Goal: Task Accomplishment & Management: Manage account settings

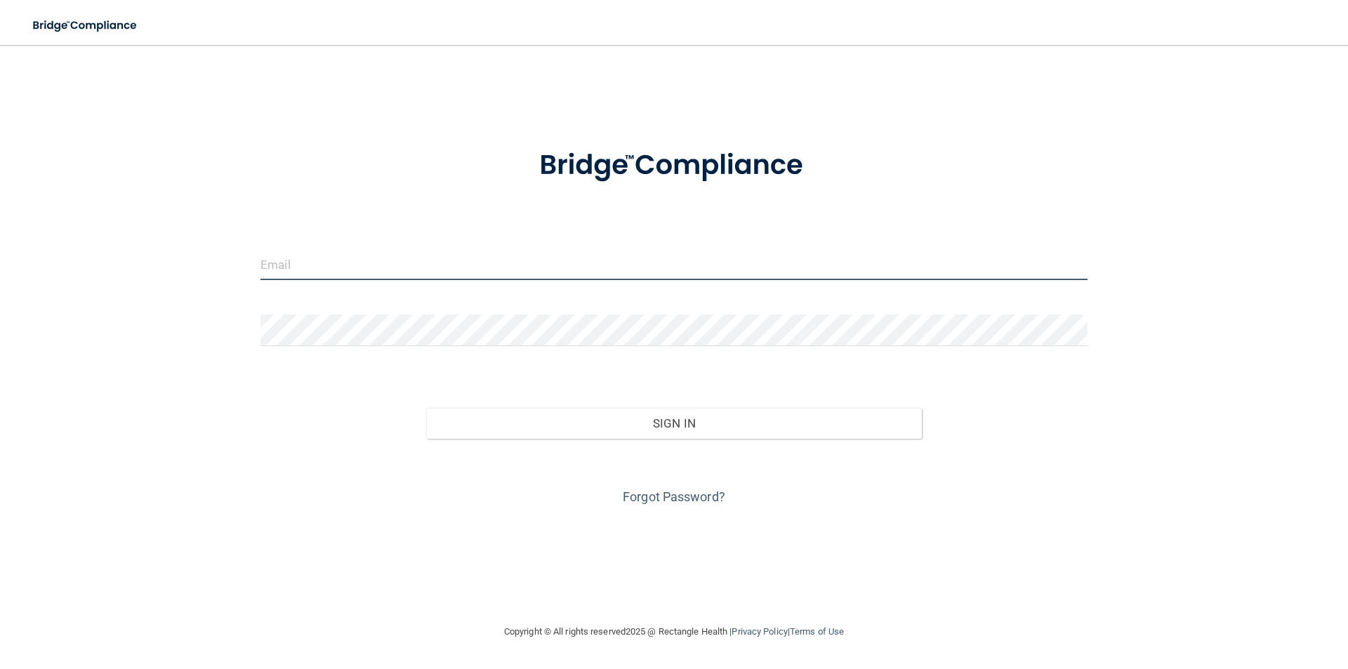
click at [397, 270] on input "email" at bounding box center [673, 264] width 827 height 32
type input "[PERSON_NAME][EMAIL_ADDRESS][PERSON_NAME][DOMAIN_NAME]"
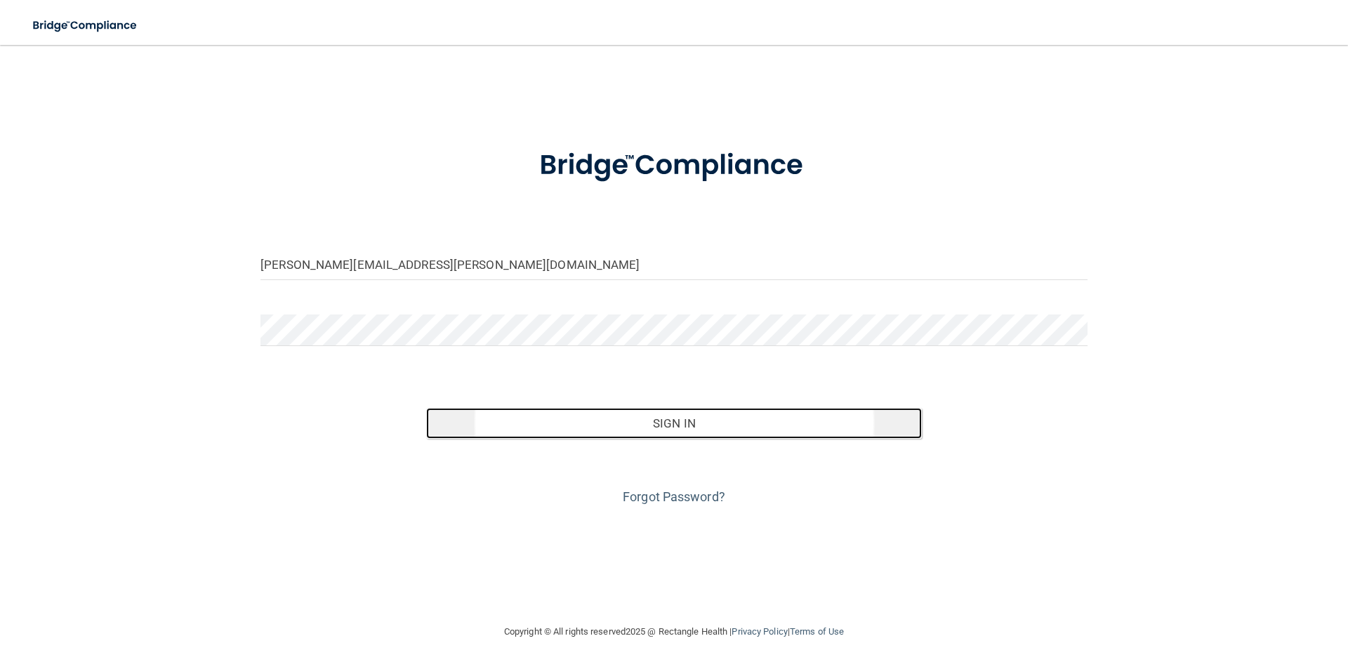
click at [661, 426] on button "Sign In" at bounding box center [674, 423] width 496 height 31
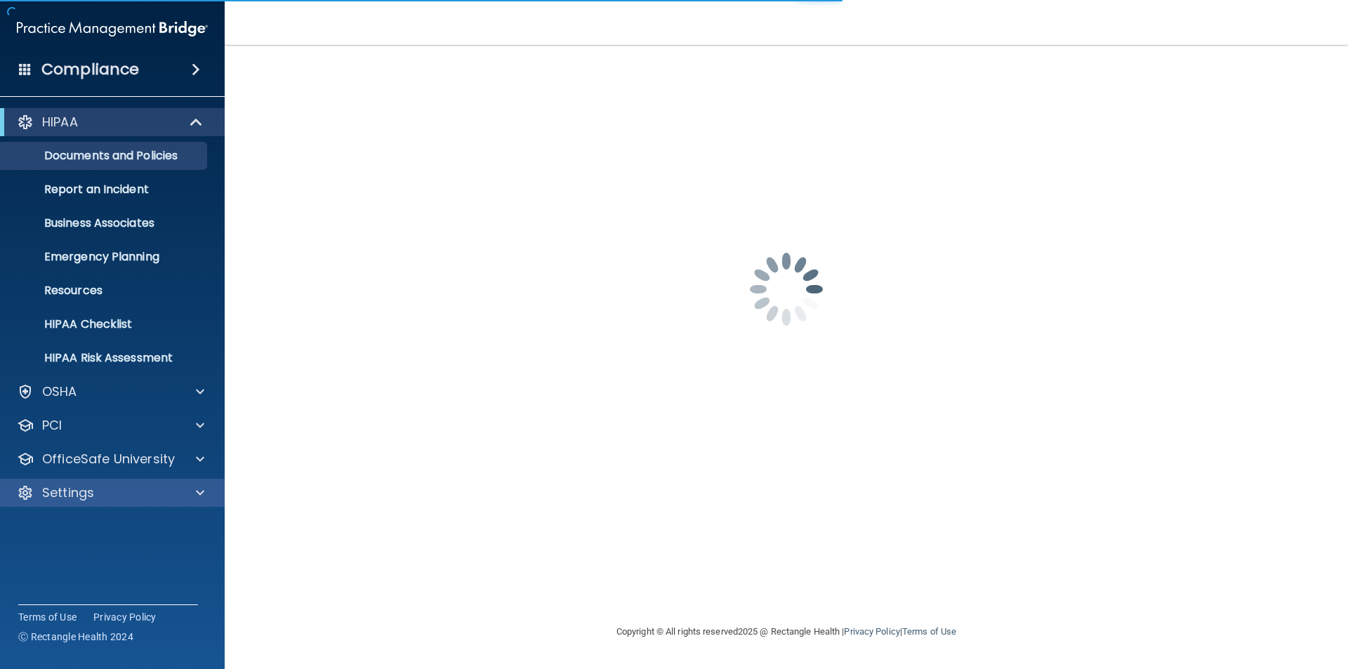
click at [187, 484] on div "Settings" at bounding box center [112, 493] width 225 height 28
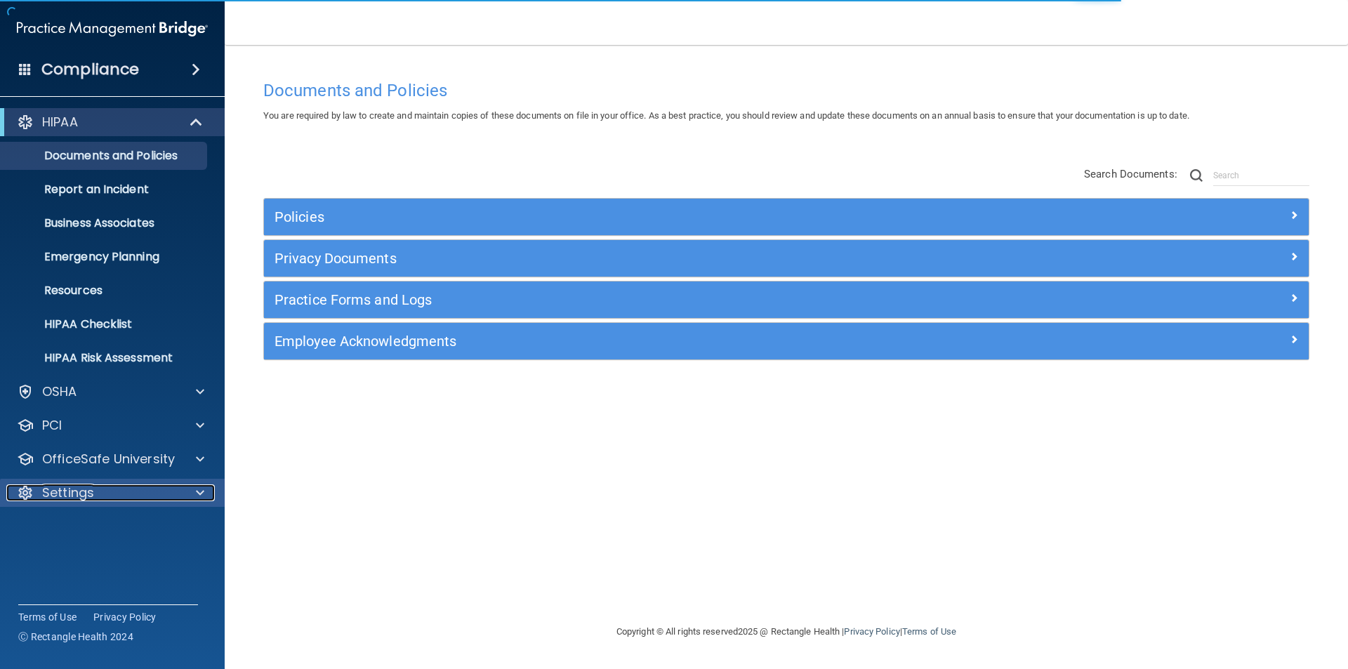
click at [198, 492] on span at bounding box center [200, 492] width 8 height 17
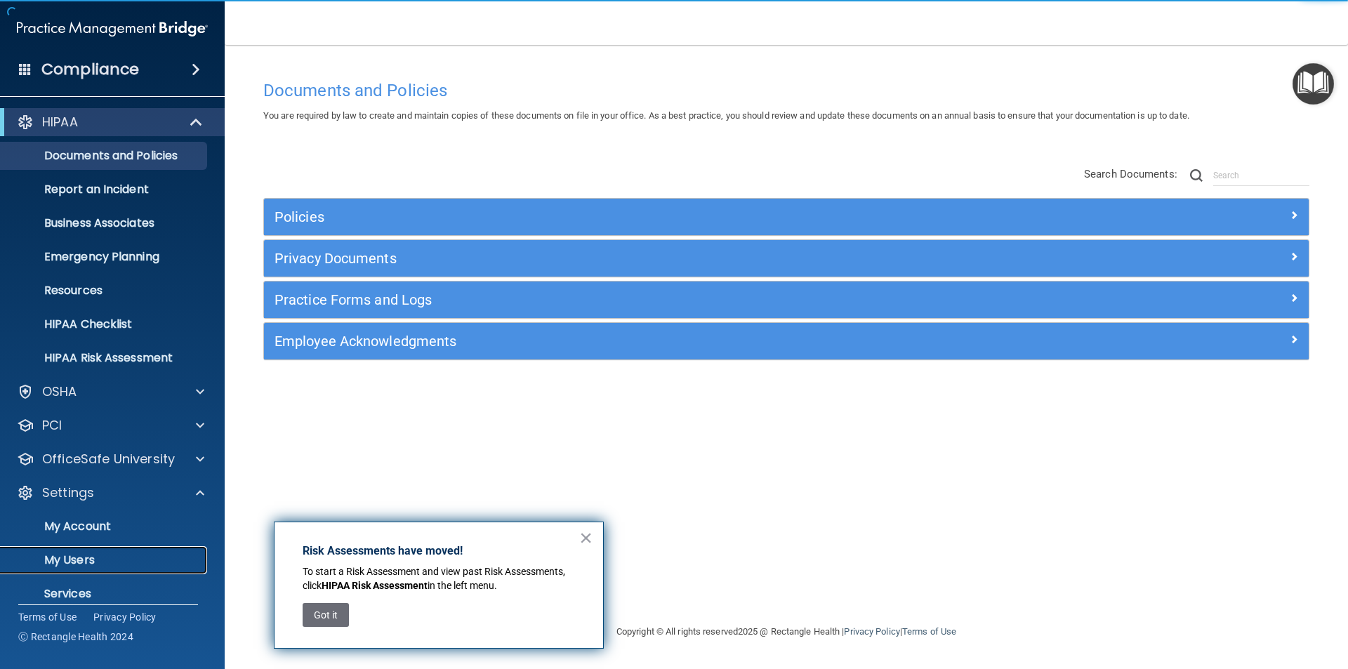
drag, startPoint x: 89, startPoint y: 557, endPoint x: 98, endPoint y: 561, distance: 10.0
click at [91, 558] on p "My Users" at bounding box center [105, 560] width 192 height 14
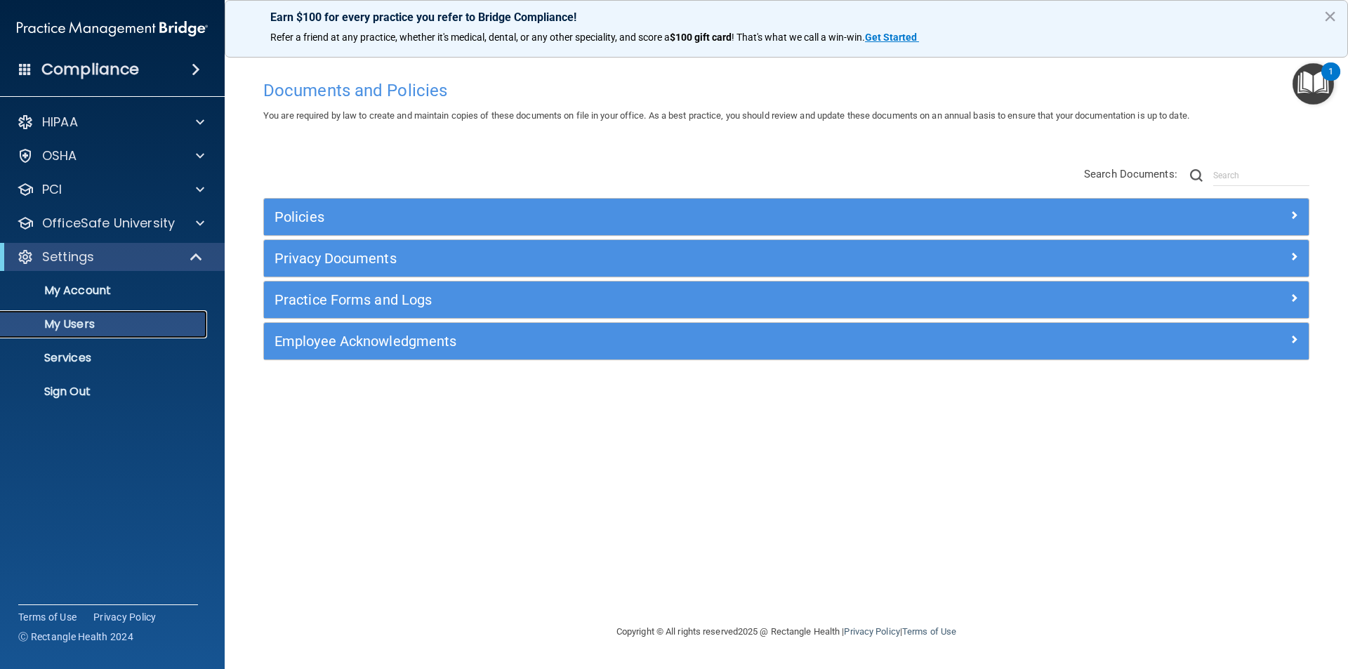
select select "20"
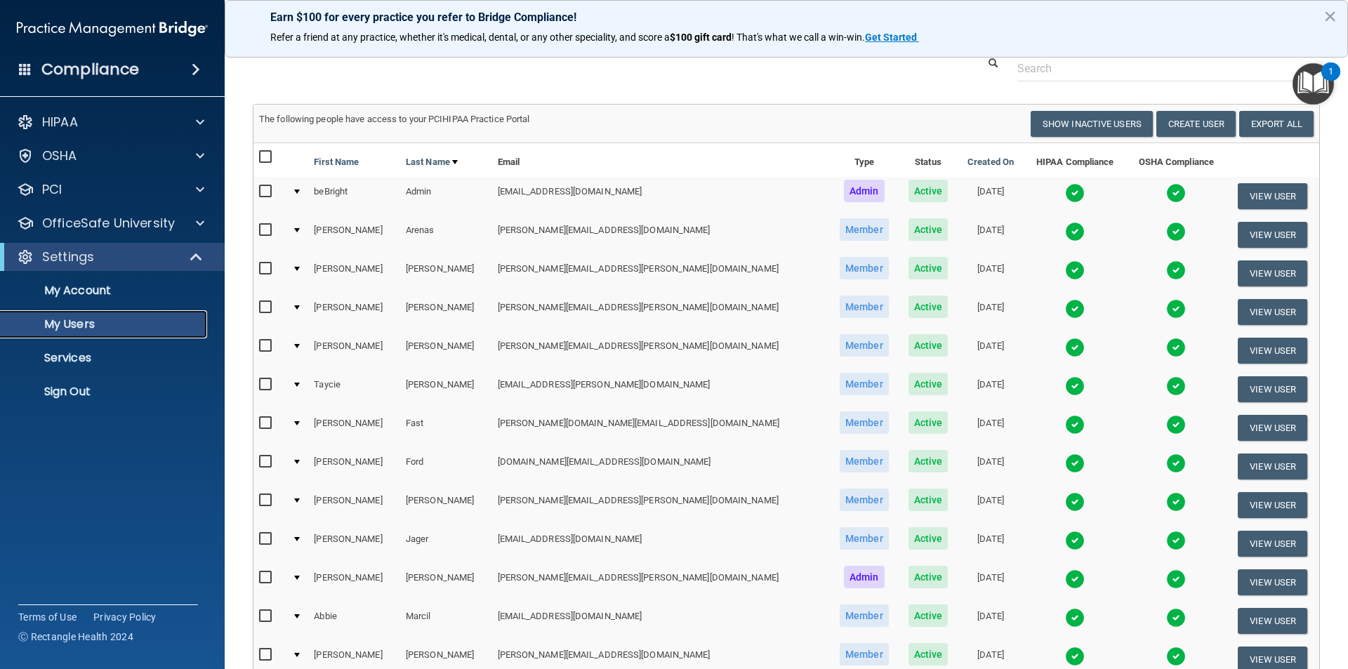
scroll to position [70, 0]
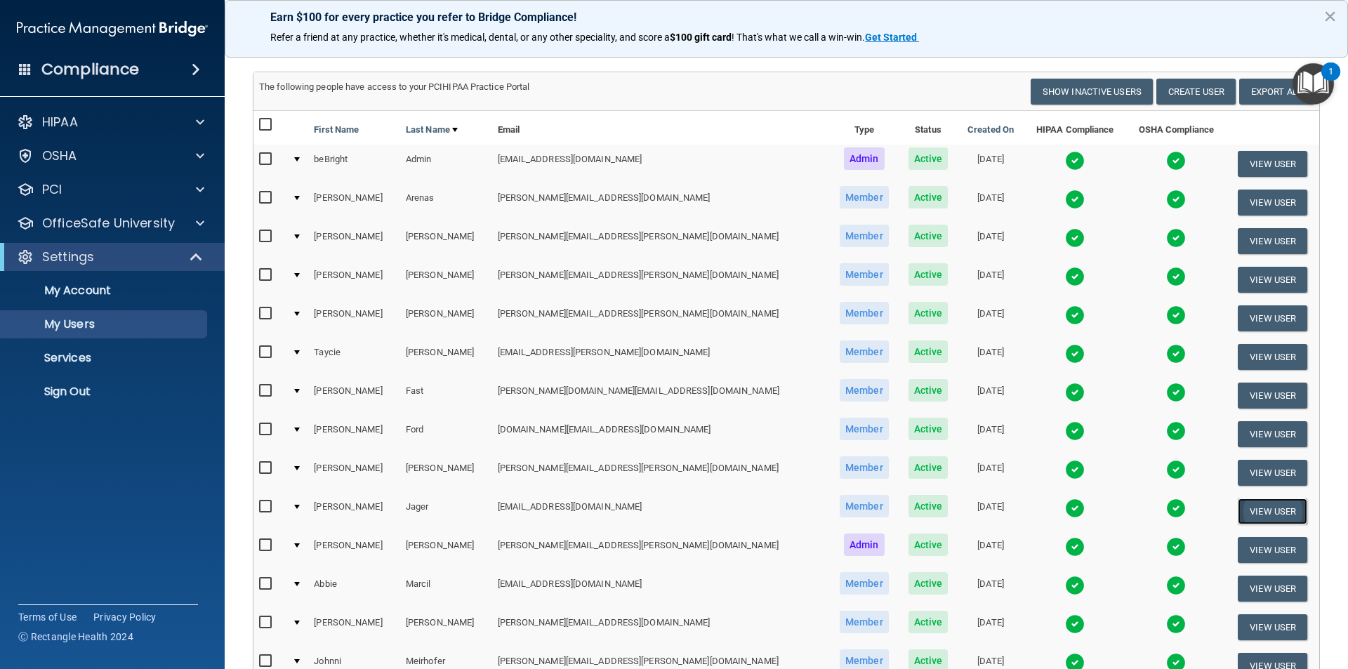
click at [1239, 512] on button "View User" at bounding box center [1271, 511] width 69 height 26
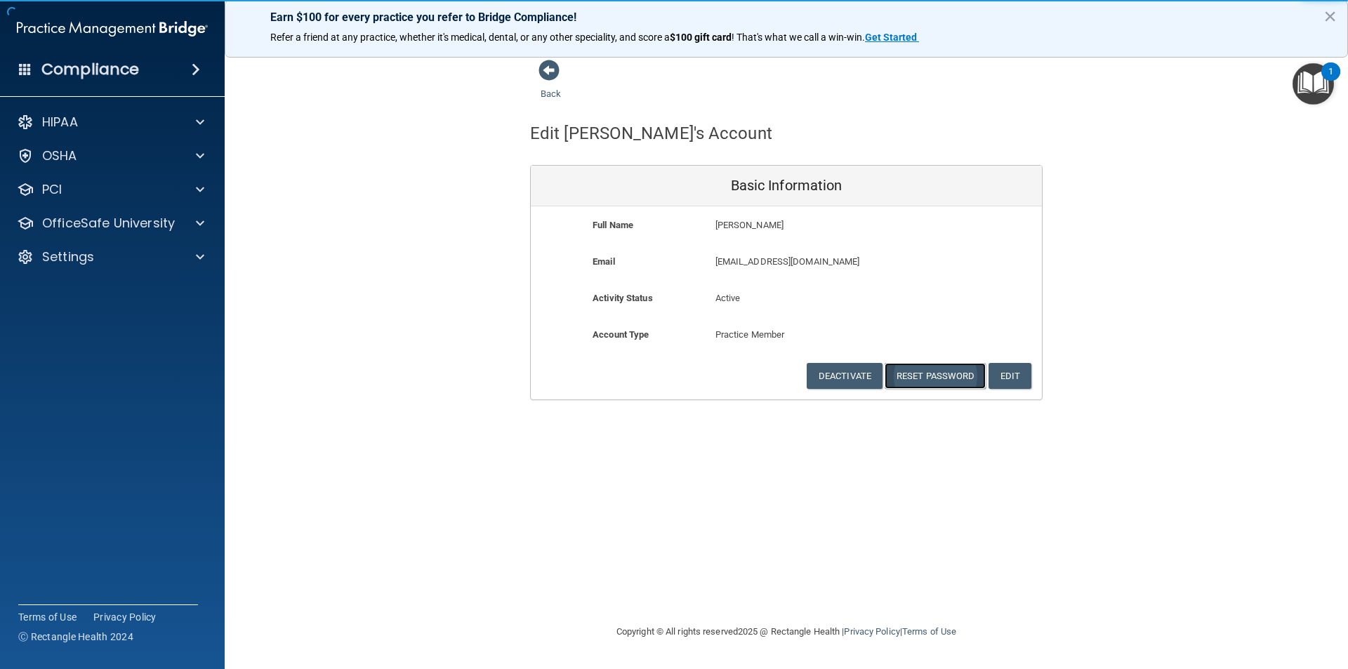
click at [947, 380] on button "Reset Password" at bounding box center [934, 376] width 101 height 26
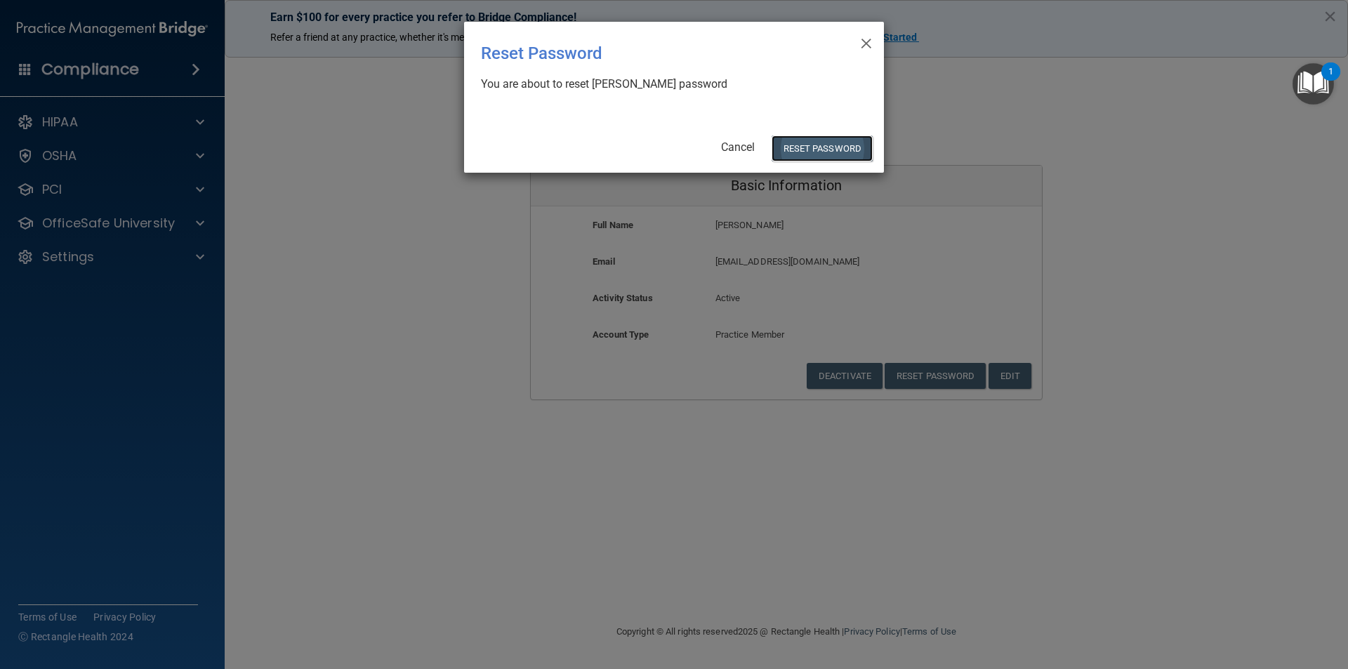
click at [783, 149] on button "Reset Password" at bounding box center [821, 148] width 101 height 26
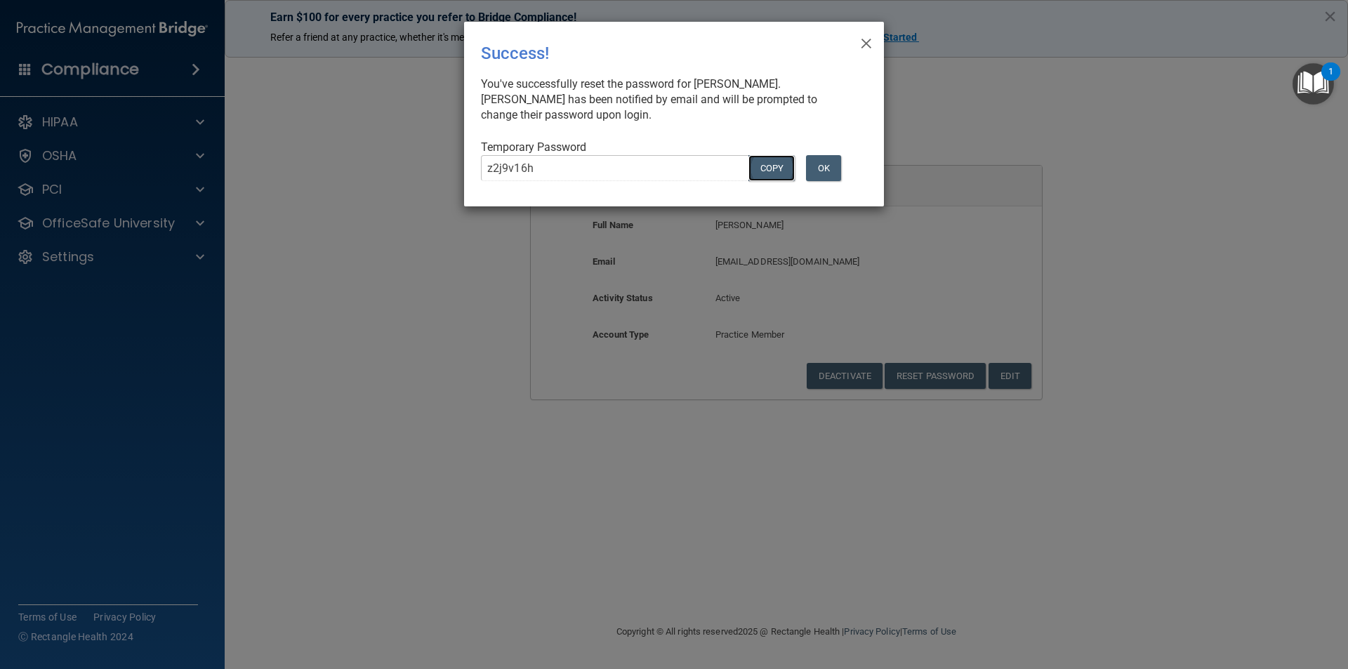
click at [773, 169] on button "COPY" at bounding box center [771, 168] width 46 height 26
click at [832, 167] on button "OK" at bounding box center [823, 168] width 35 height 26
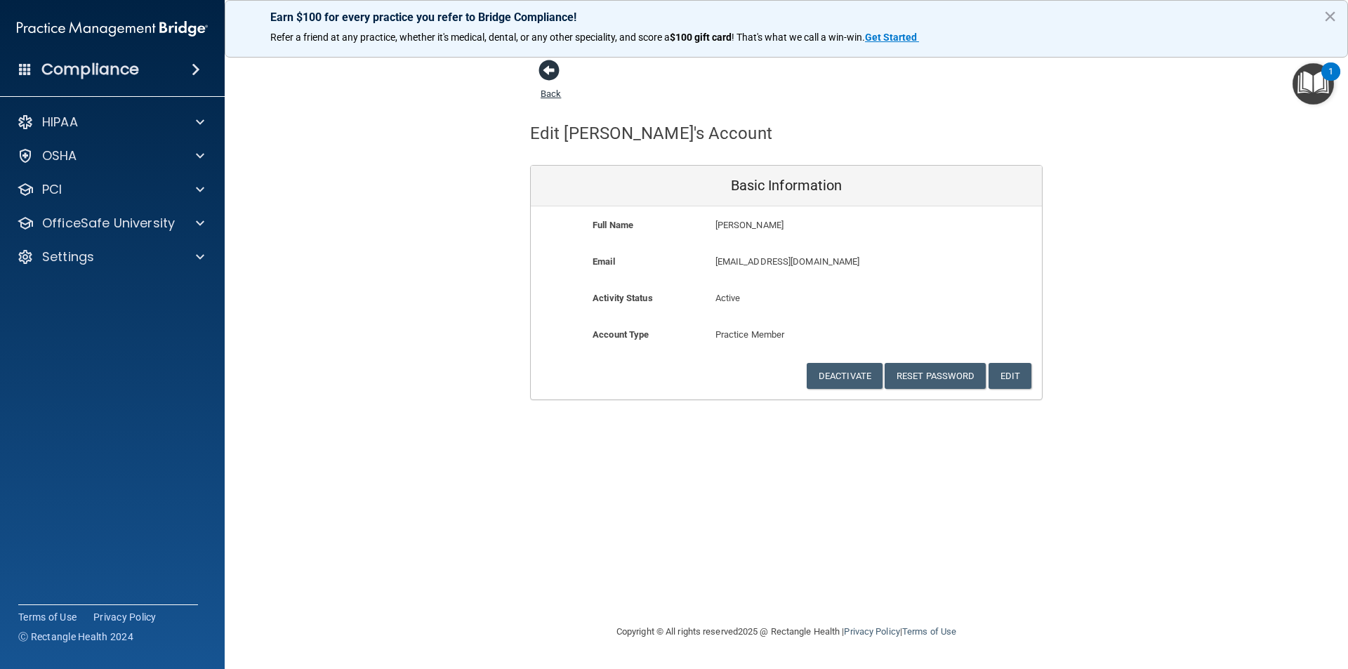
click at [555, 91] on link "Back" at bounding box center [550, 85] width 20 height 27
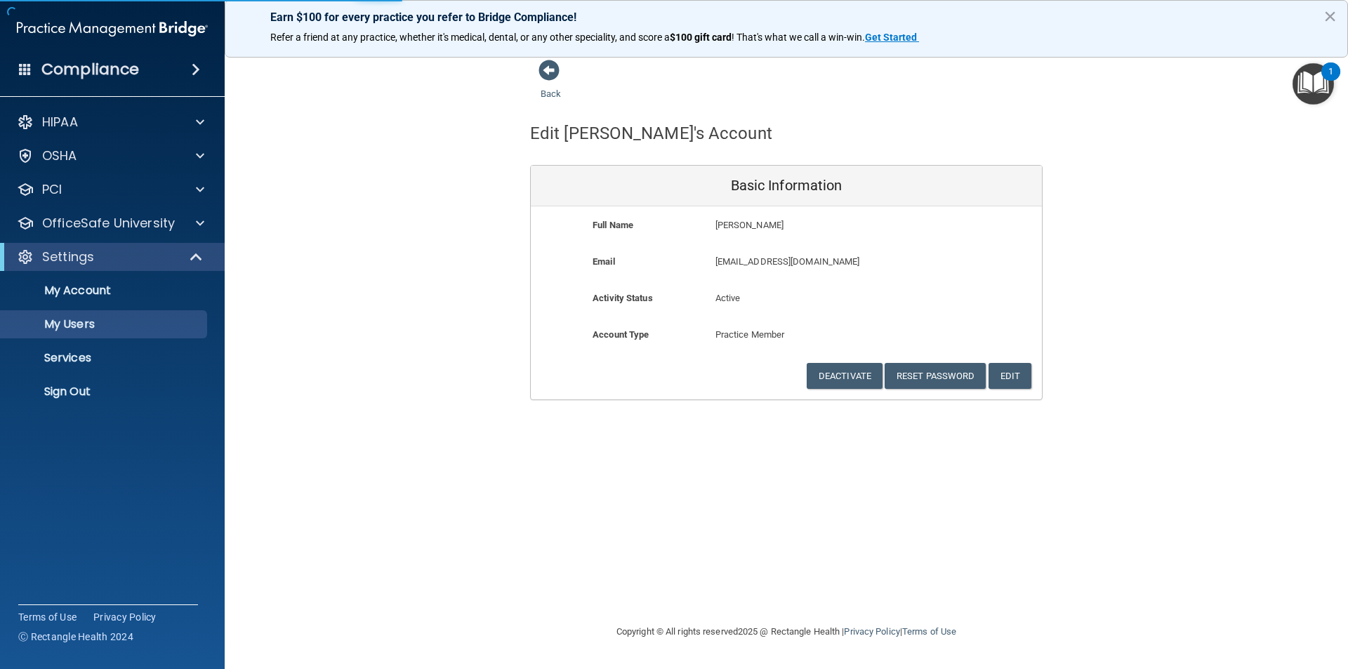
select select "20"
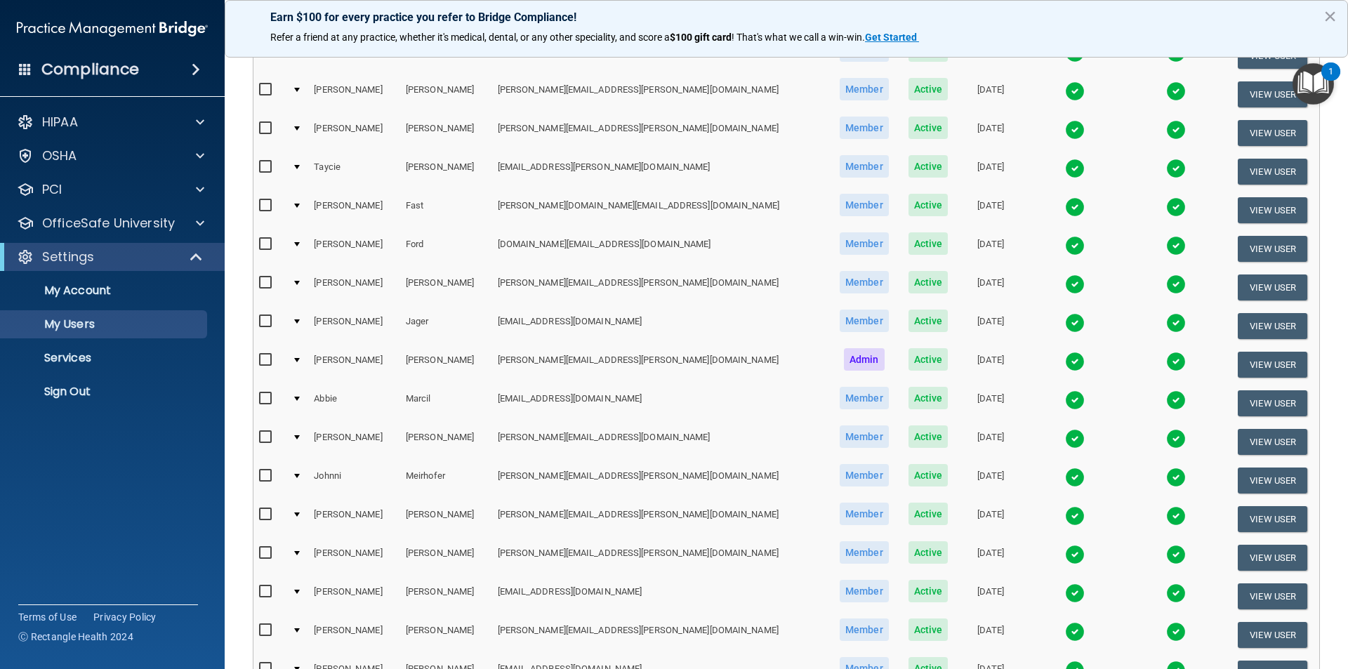
scroll to position [281, 0]
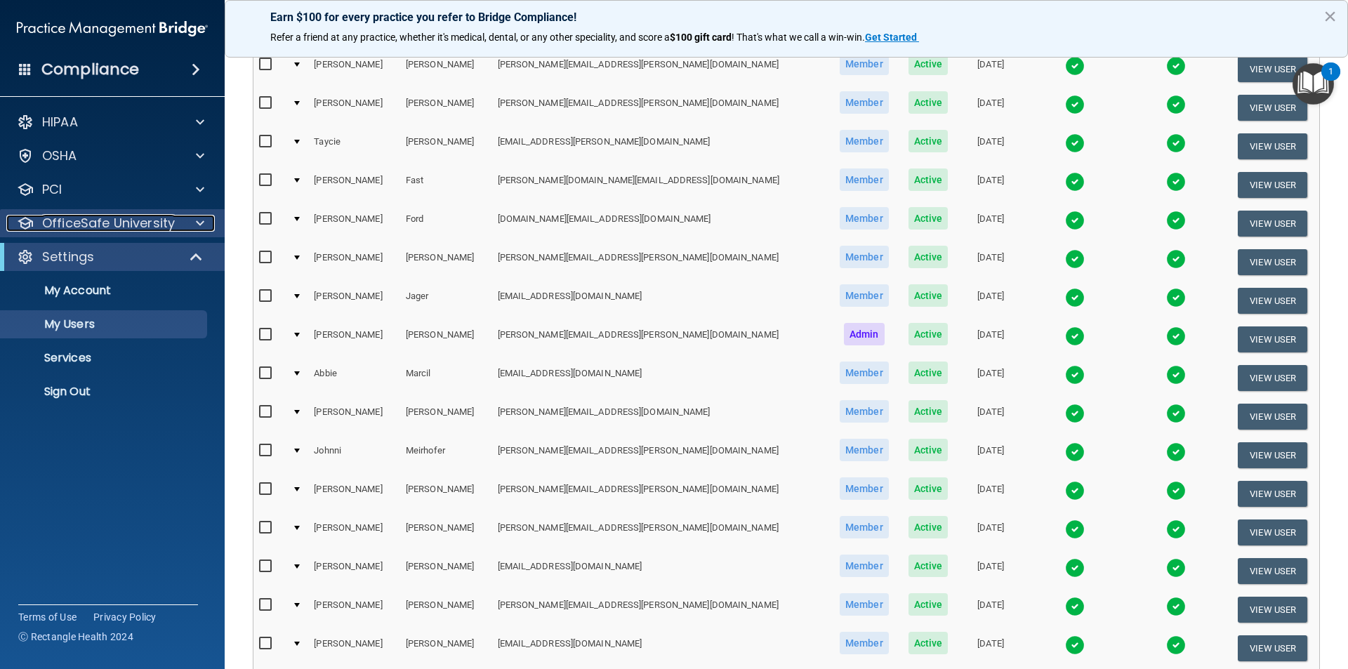
click at [161, 223] on p "OfficeSafe University" at bounding box center [108, 223] width 133 height 17
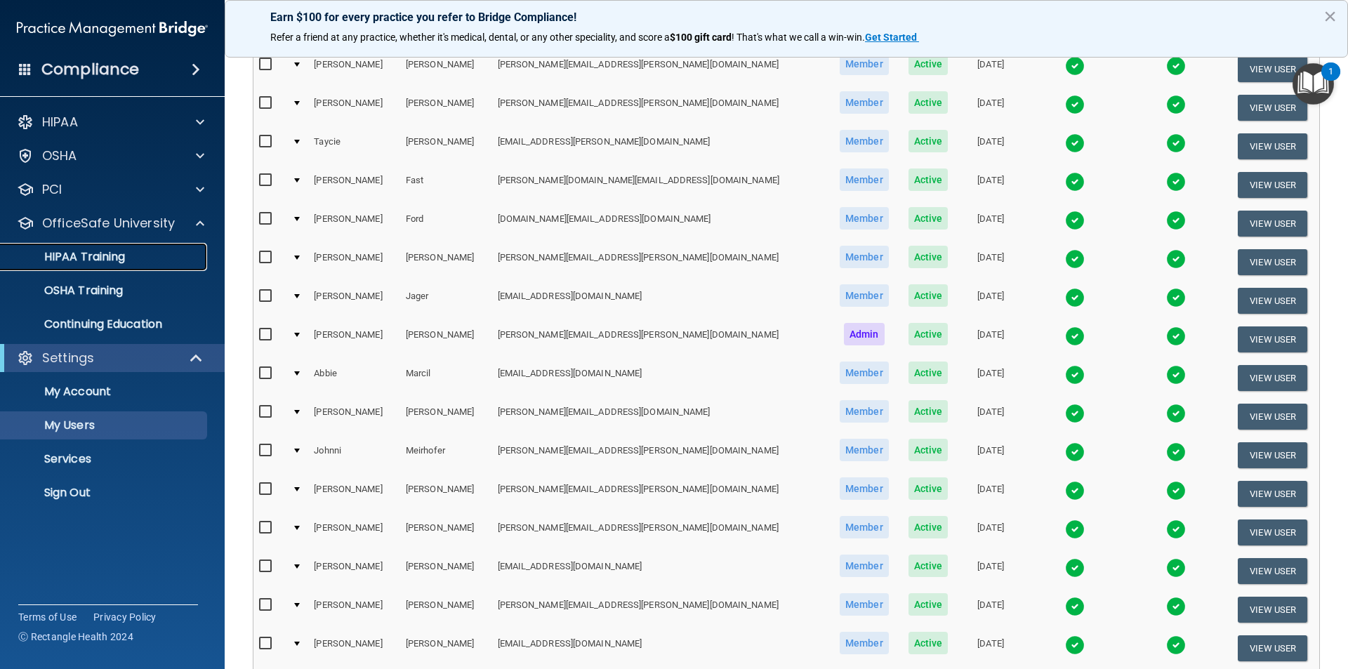
click at [121, 254] on p "HIPAA Training" at bounding box center [67, 257] width 116 height 14
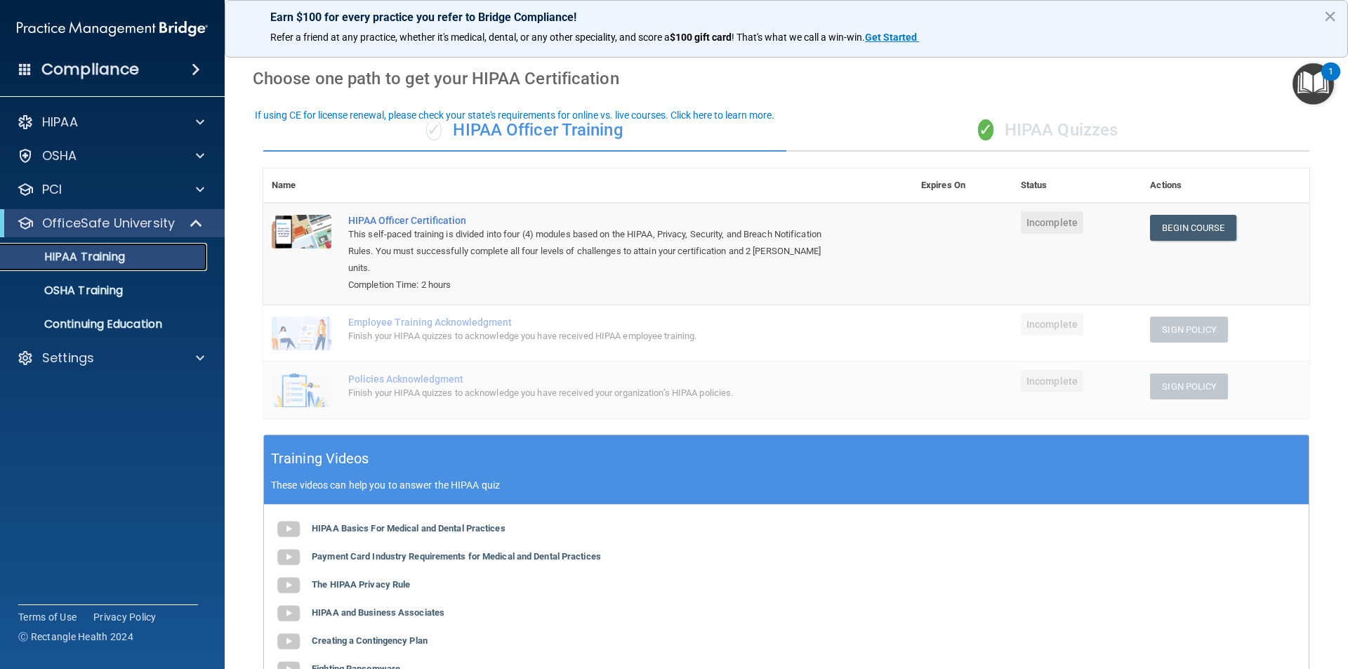
scroll to position [19, 0]
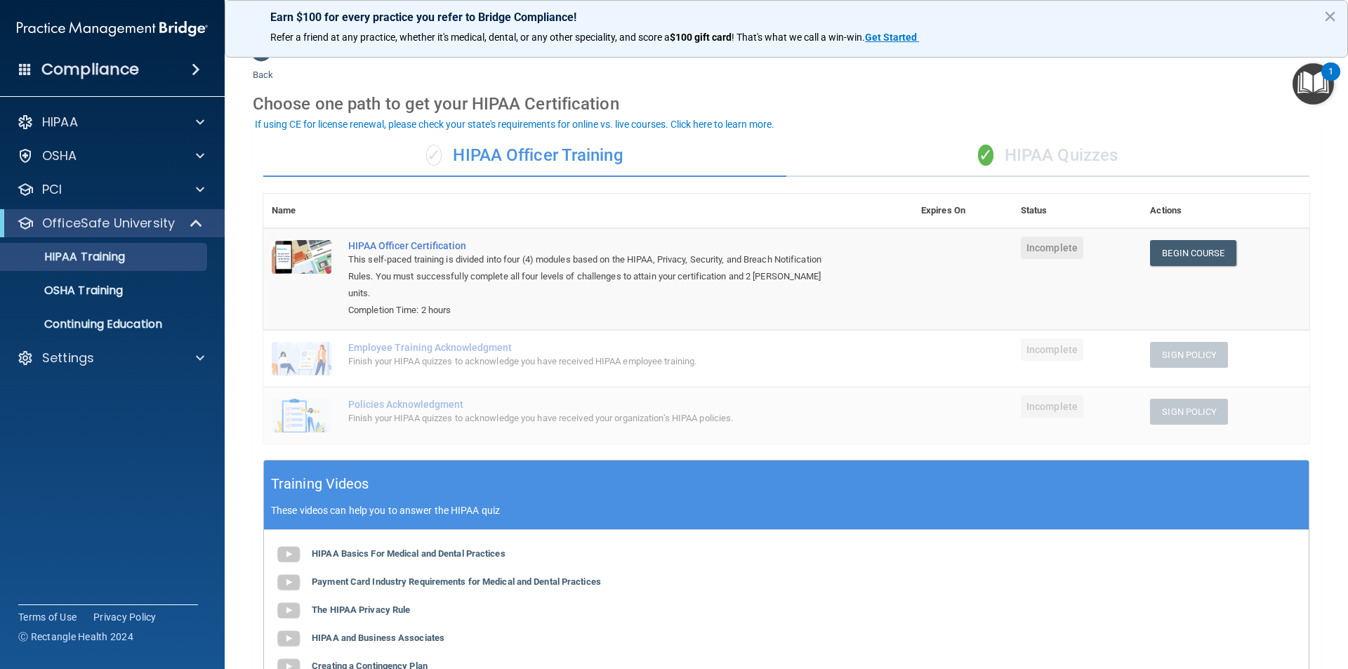
click at [974, 170] on div "✓ HIPAA Quizzes" at bounding box center [1047, 156] width 523 height 42
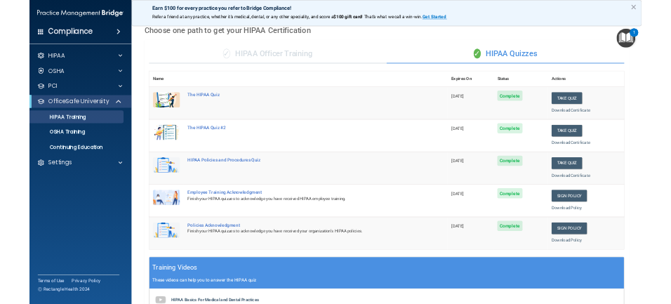
scroll to position [37, 0]
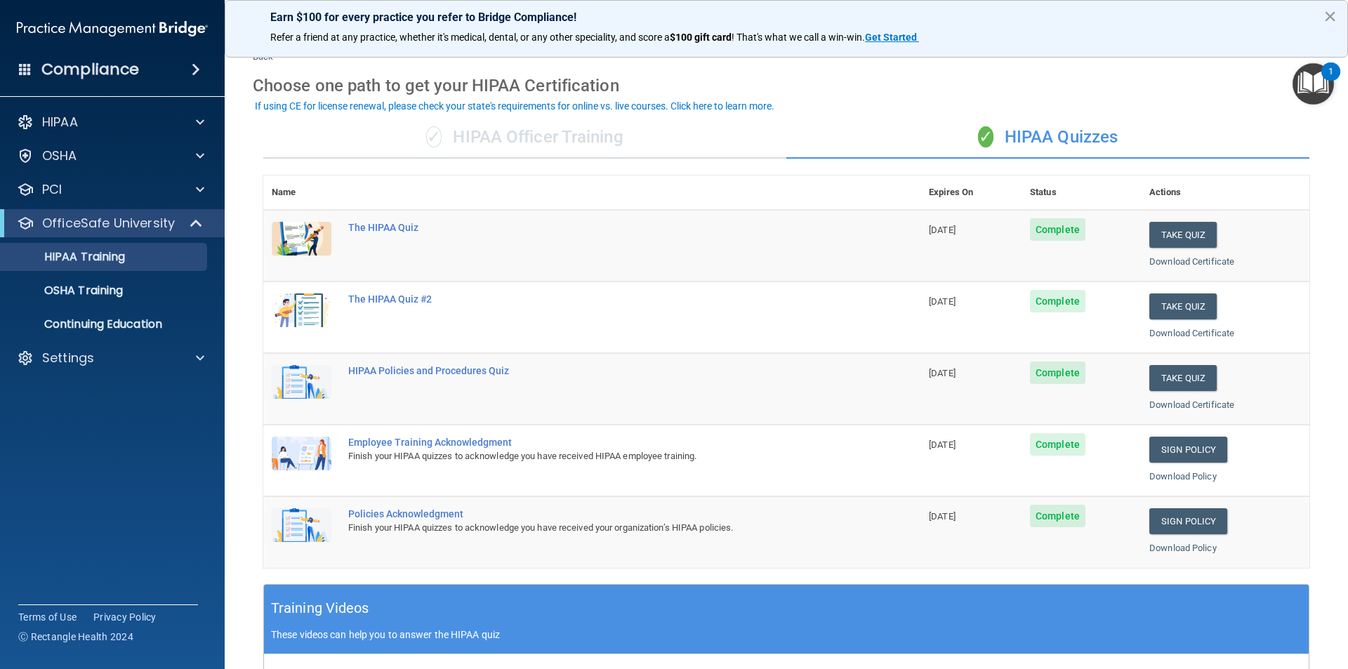
click at [1330, 15] on button "×" at bounding box center [1329, 16] width 13 height 22
